Goal: Transaction & Acquisition: Purchase product/service

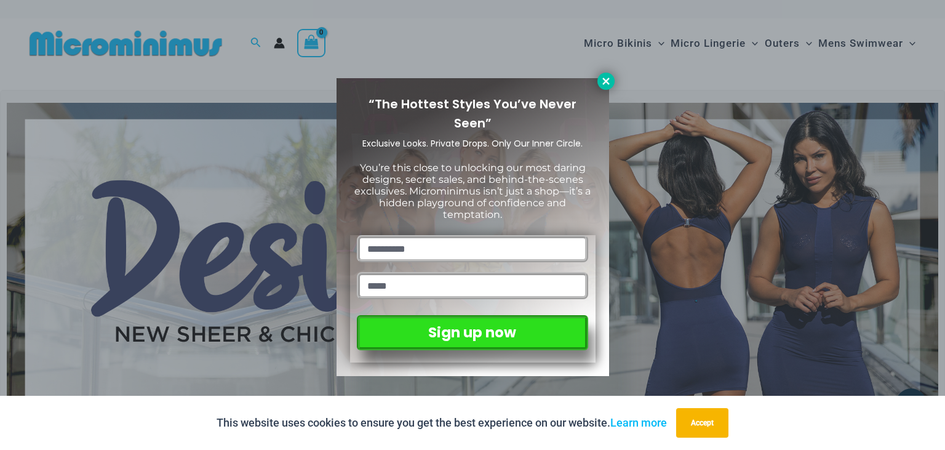
click at [603, 84] on icon at bounding box center [606, 81] width 7 height 7
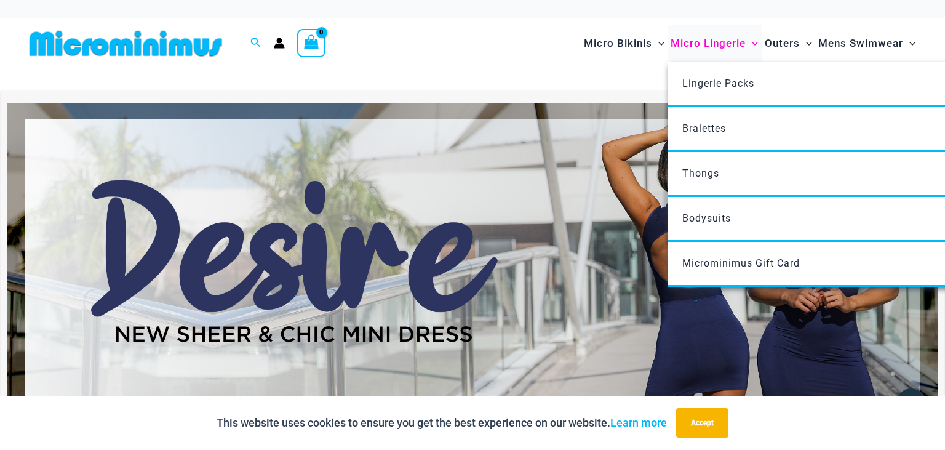
click at [722, 45] on span "Micro Lingerie" at bounding box center [708, 43] width 75 height 31
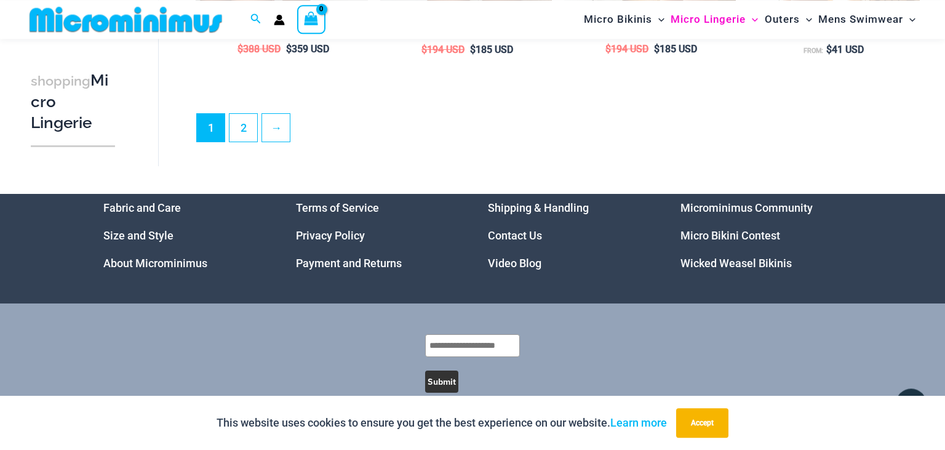
scroll to position [3119, 0]
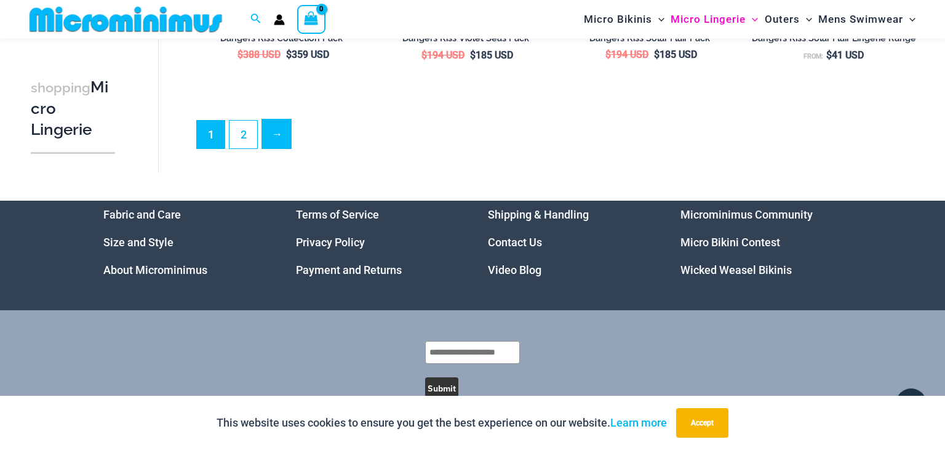
click at [274, 137] on link "→" at bounding box center [276, 133] width 29 height 29
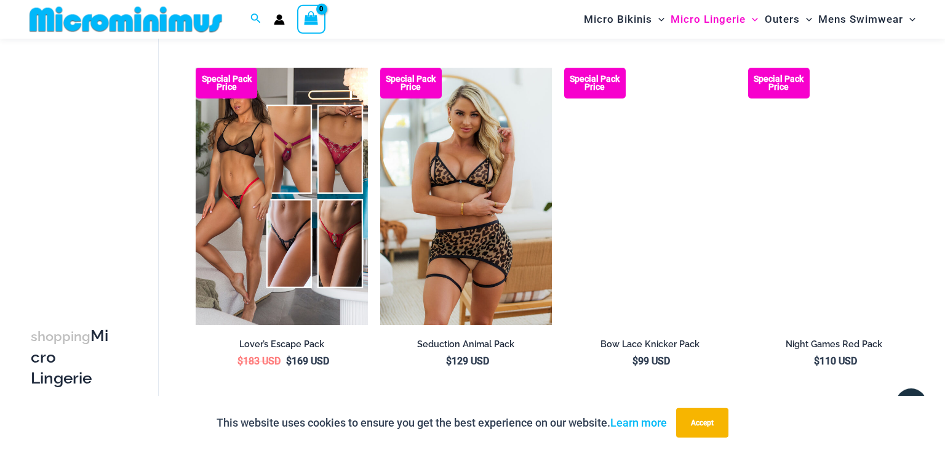
scroll to position [2730, 0]
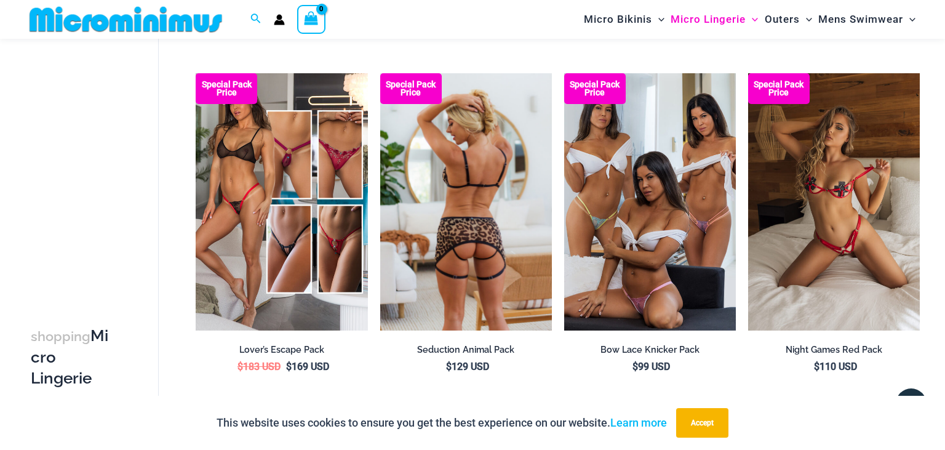
click at [503, 223] on img at bounding box center [466, 202] width 172 height 258
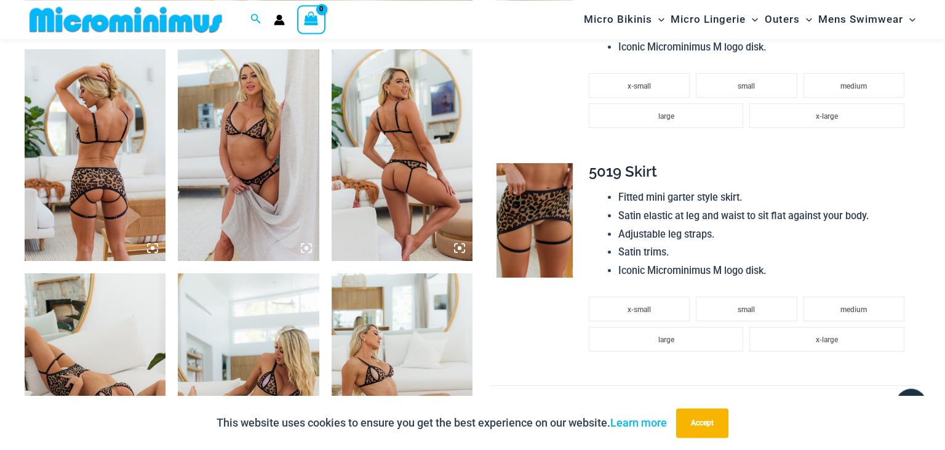
scroll to position [715, 0]
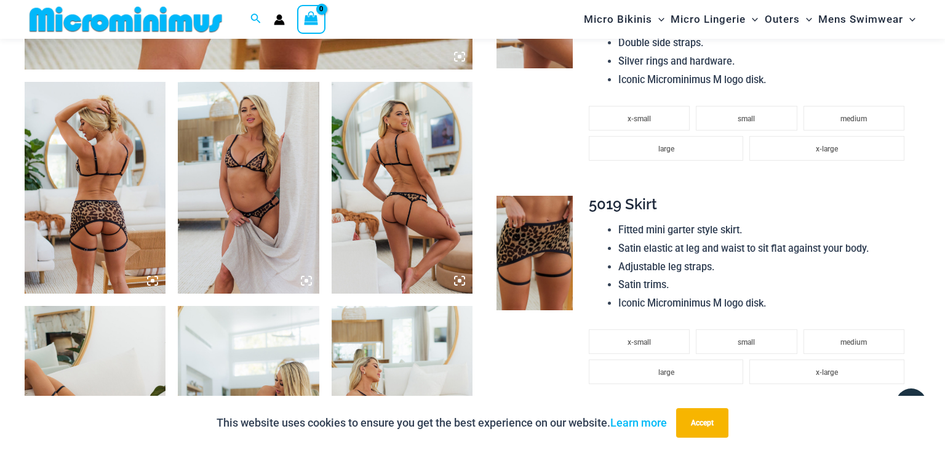
click at [383, 149] on img at bounding box center [402, 188] width 141 height 212
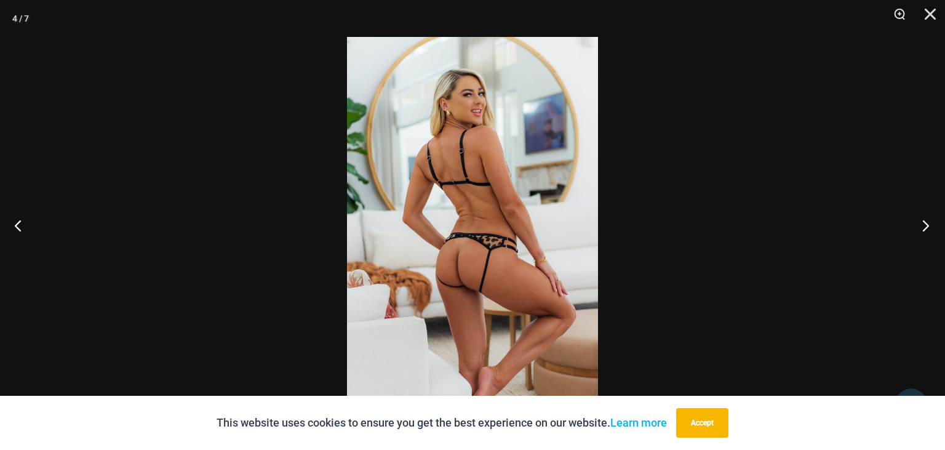
click at [929, 222] on button "Next" at bounding box center [922, 225] width 46 height 62
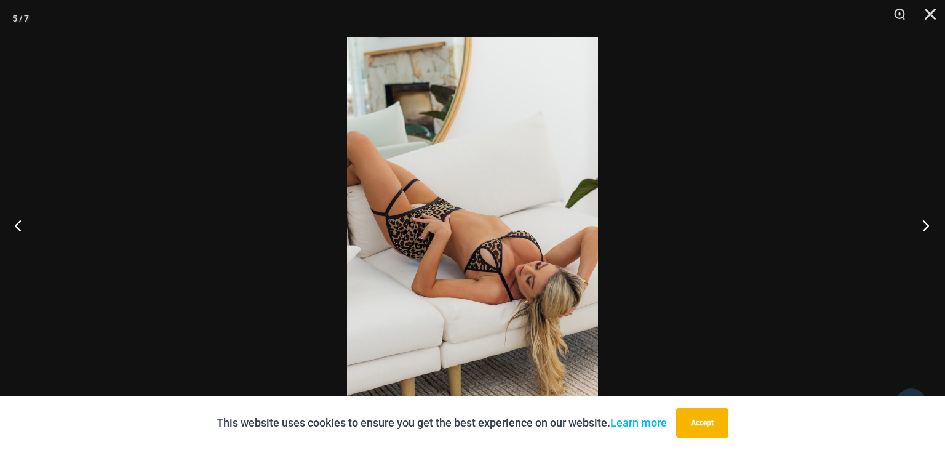
click at [929, 222] on button "Next" at bounding box center [922, 225] width 46 height 62
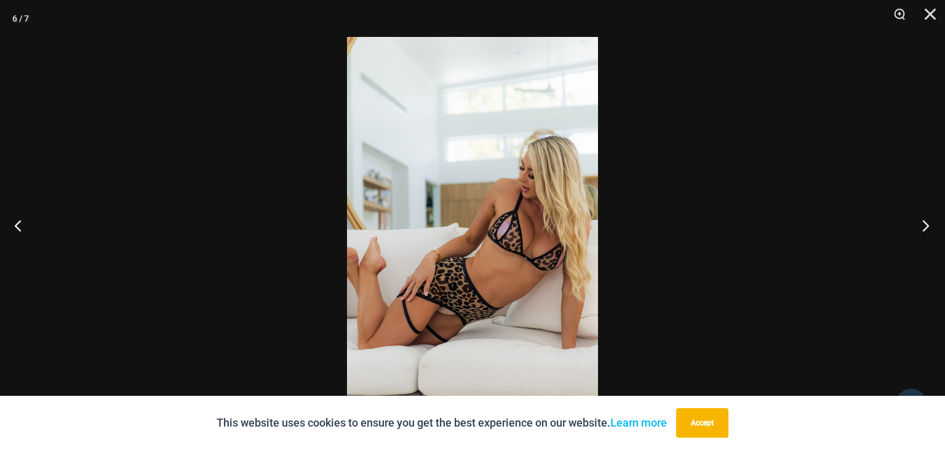
click at [929, 222] on button "Next" at bounding box center [922, 225] width 46 height 62
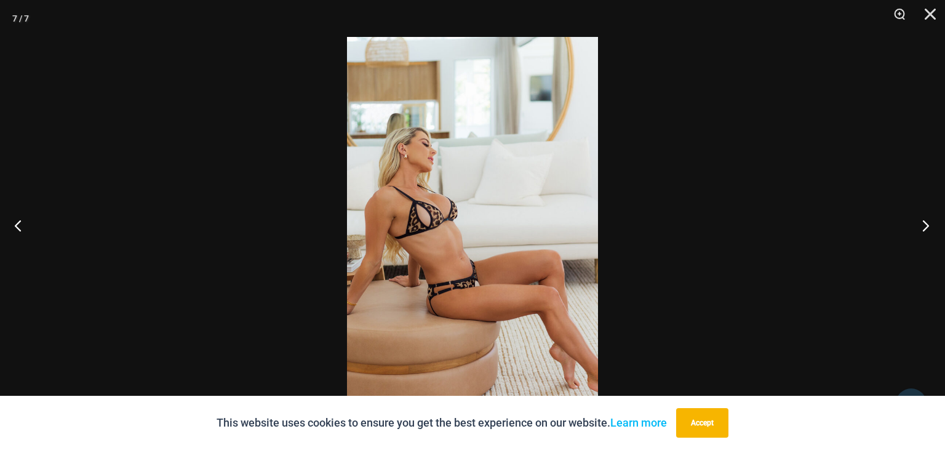
click at [929, 222] on button "Next" at bounding box center [922, 225] width 46 height 62
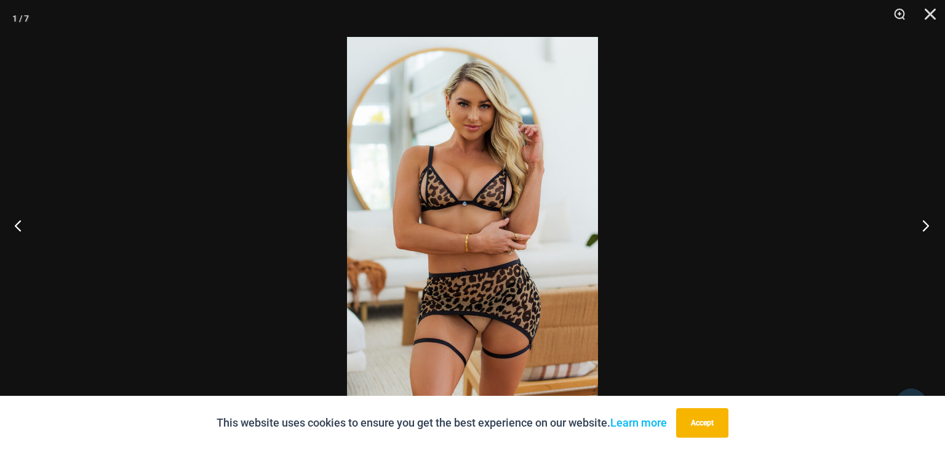
click at [929, 222] on button "Next" at bounding box center [922, 225] width 46 height 62
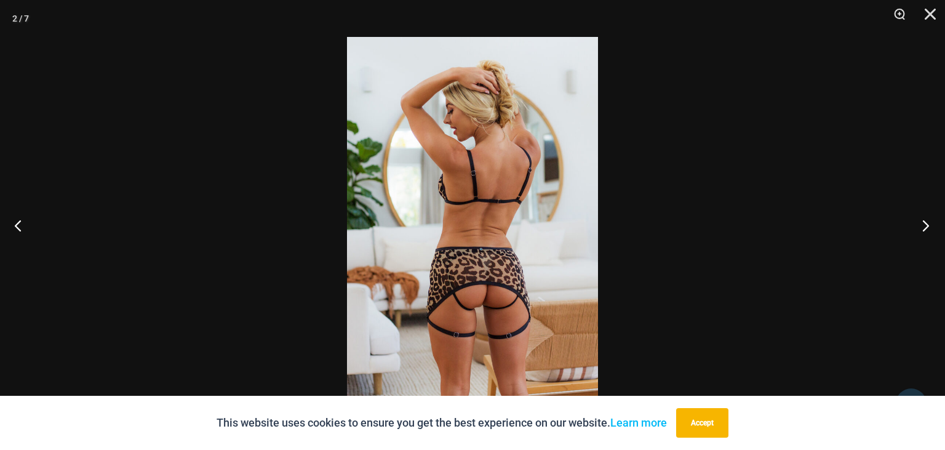
click at [929, 222] on button "Next" at bounding box center [922, 225] width 46 height 62
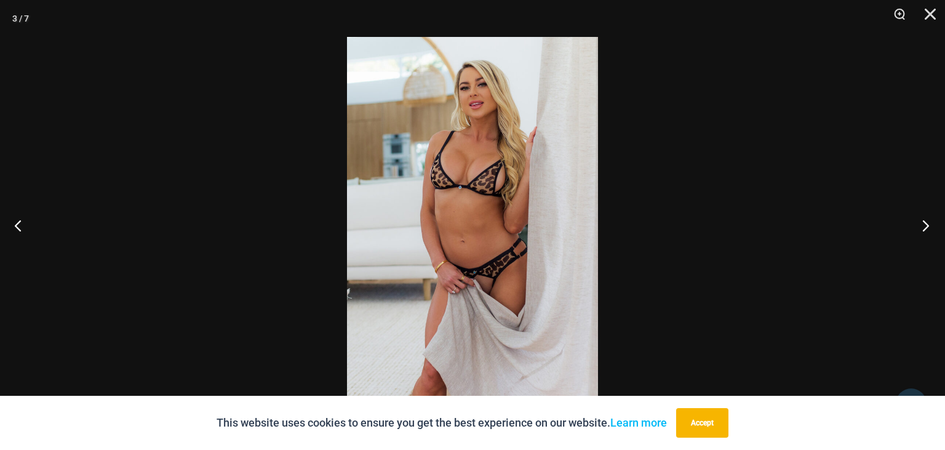
click at [929, 222] on button "Next" at bounding box center [922, 225] width 46 height 62
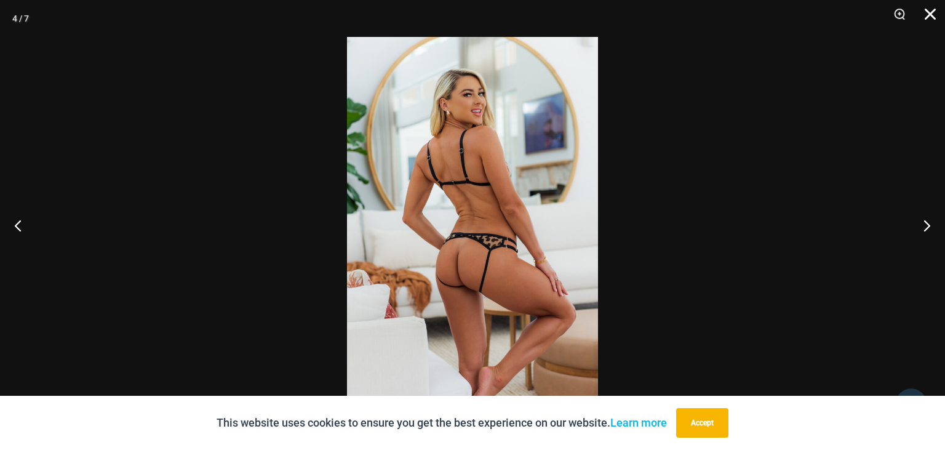
click at [931, 18] on button "Close" at bounding box center [926, 18] width 31 height 37
